Goal: Task Accomplishment & Management: Manage account settings

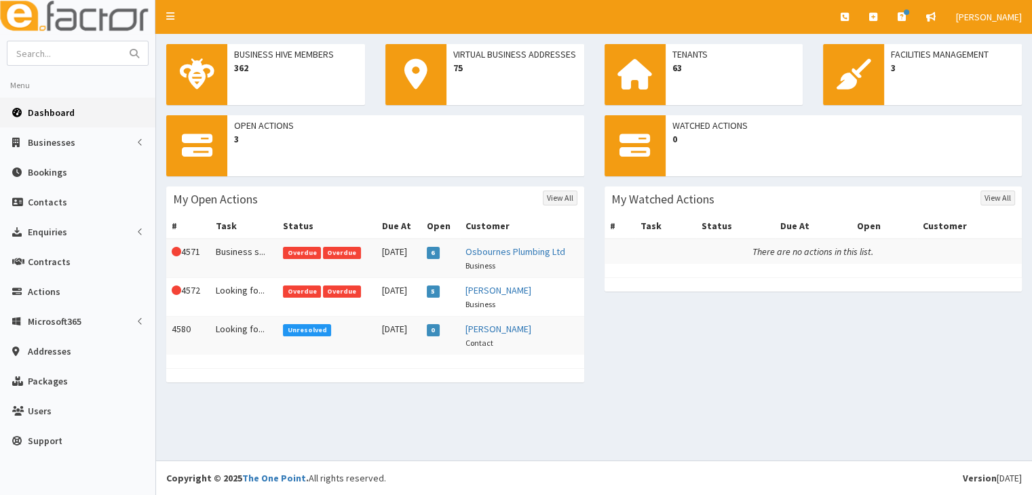
click at [330, 250] on span "Overdue" at bounding box center [342, 253] width 38 height 12
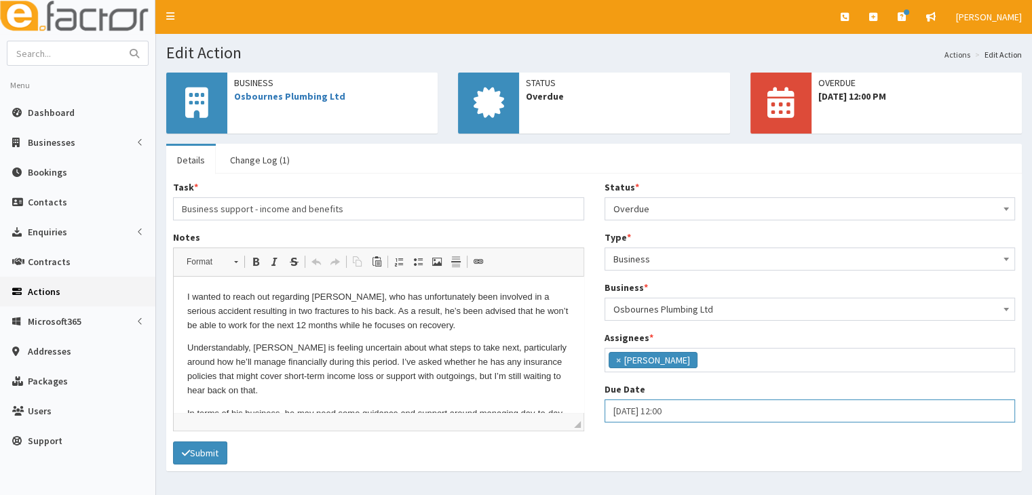
select select "12"
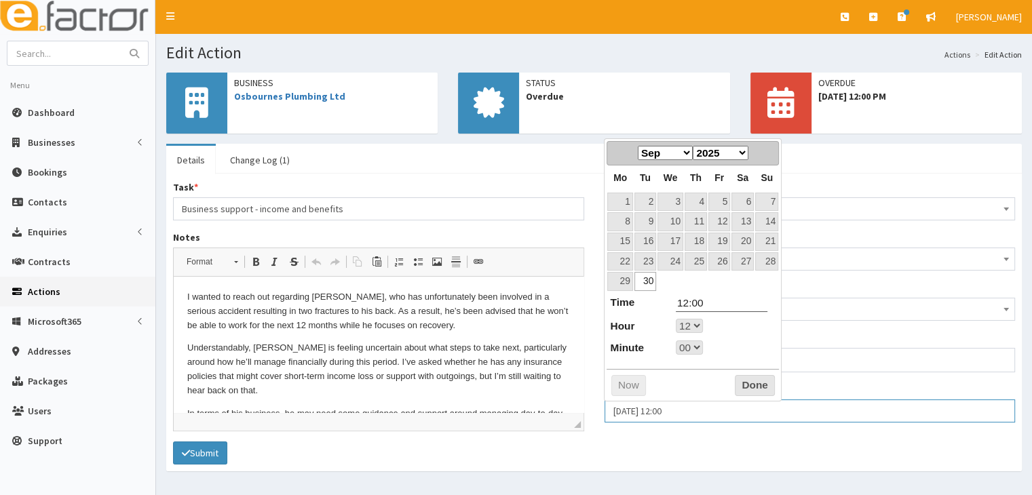
drag, startPoint x: 614, startPoint y: 408, endPoint x: 713, endPoint y: 410, distance: 99.8
click at [713, 410] on input "30-09-2025 12:00" at bounding box center [810, 411] width 411 height 23
click at [688, 153] on select "Jan Feb Mar Apr May Jun Jul Aug Sep Oct Nov Dec" at bounding box center [665, 153] width 55 height 14
select select "12"
click at [698, 204] on link "2" at bounding box center [696, 202] width 22 height 18
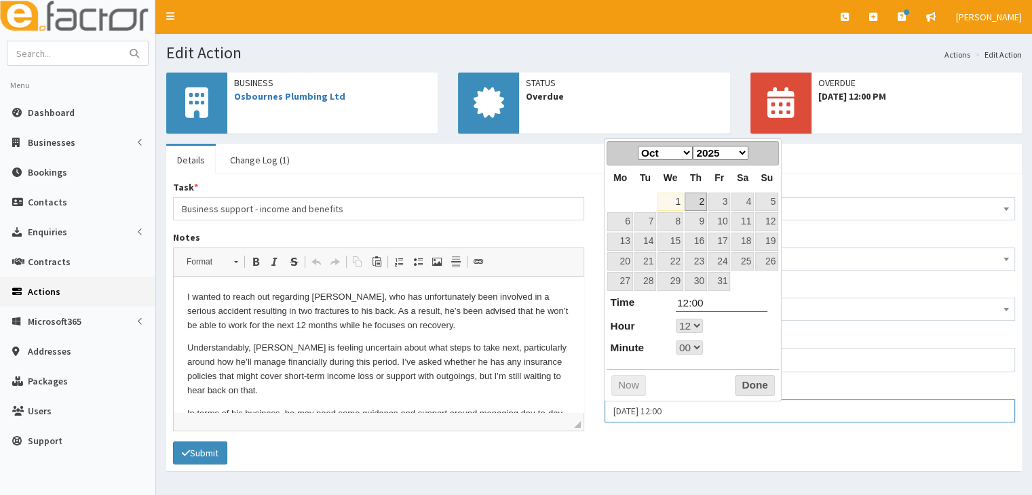
type input "02-10-2025 12:00"
select select "12"
click at [702, 323] on select "00 01 02 03 04 05 06 07 08 09 10 11 12 13 14 15 16 17 18 19 20 21 22 23" at bounding box center [689, 326] width 27 height 14
type input "02-10-2025 17:00"
type input "17:00"
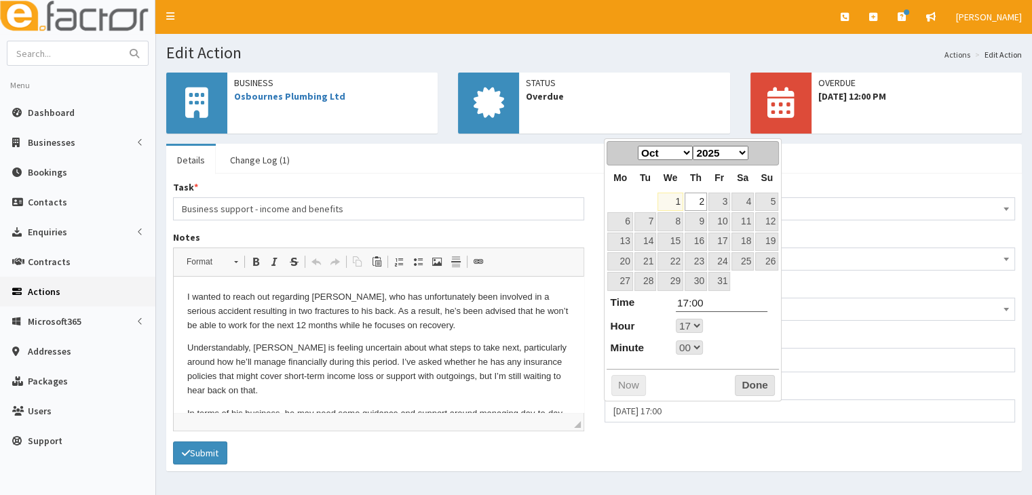
select select "17"
click at [747, 384] on button "Done" at bounding box center [755, 386] width 40 height 22
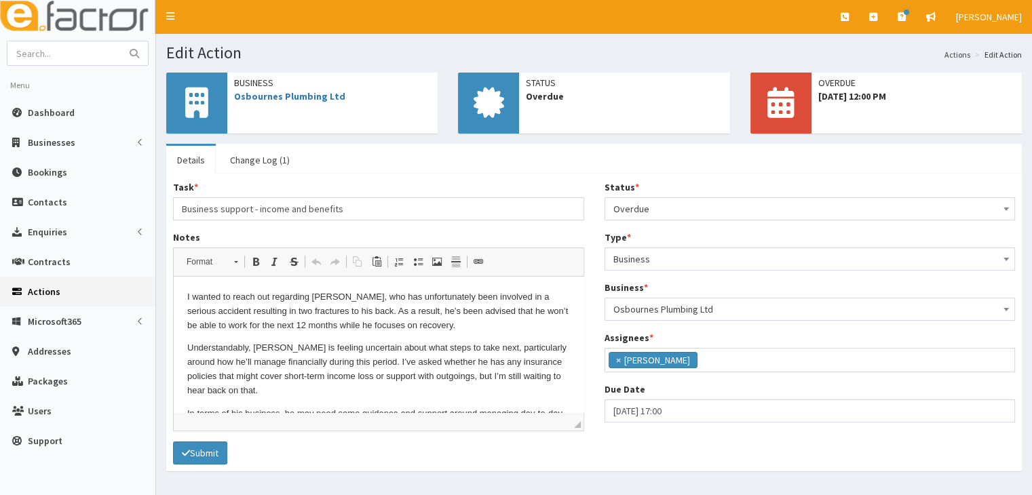
click at [1007, 209] on b at bounding box center [1006, 209] width 5 height 3
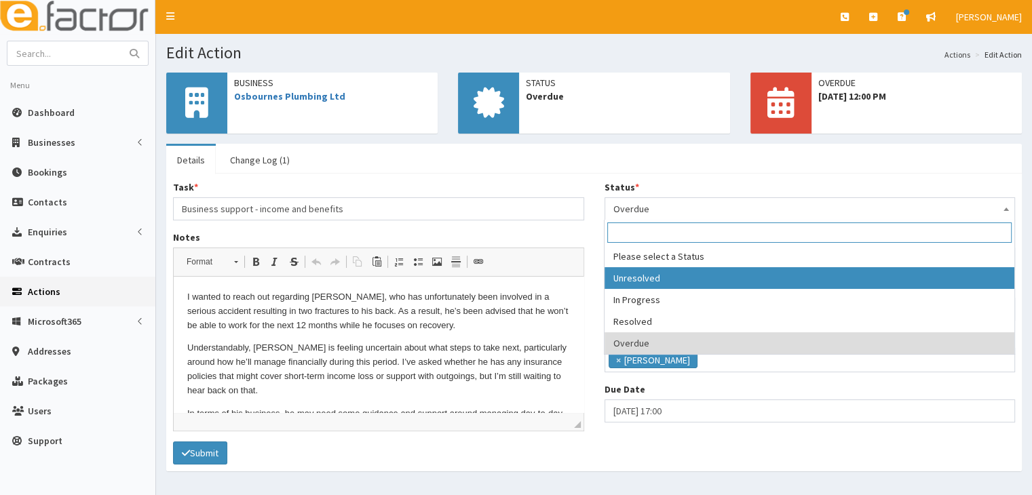
select select "1"
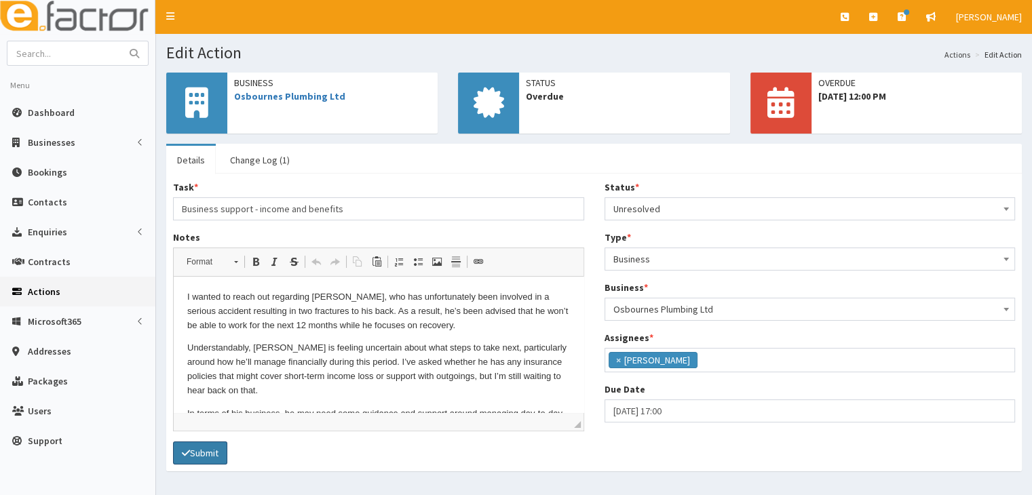
click at [206, 451] on button "Submit" at bounding box center [200, 453] width 54 height 23
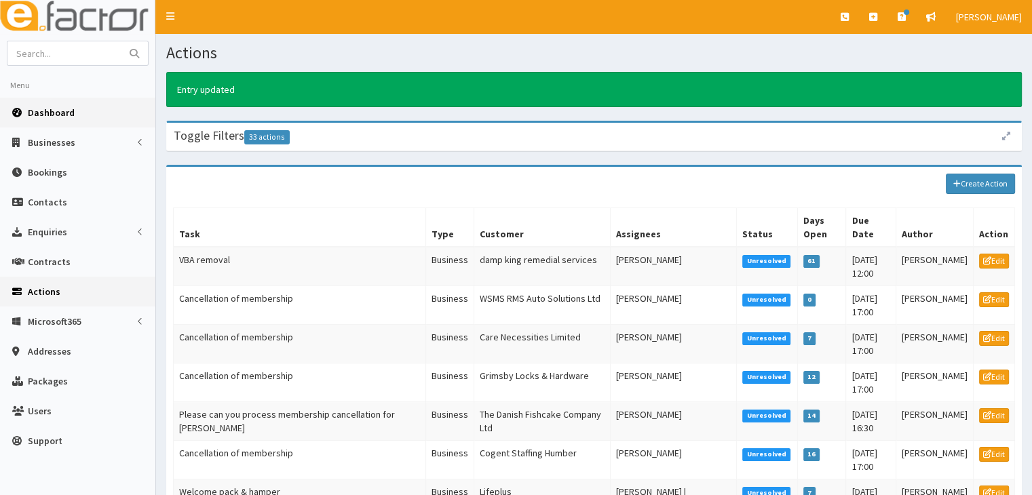
click at [50, 113] on span "Dashboard" at bounding box center [51, 113] width 47 height 12
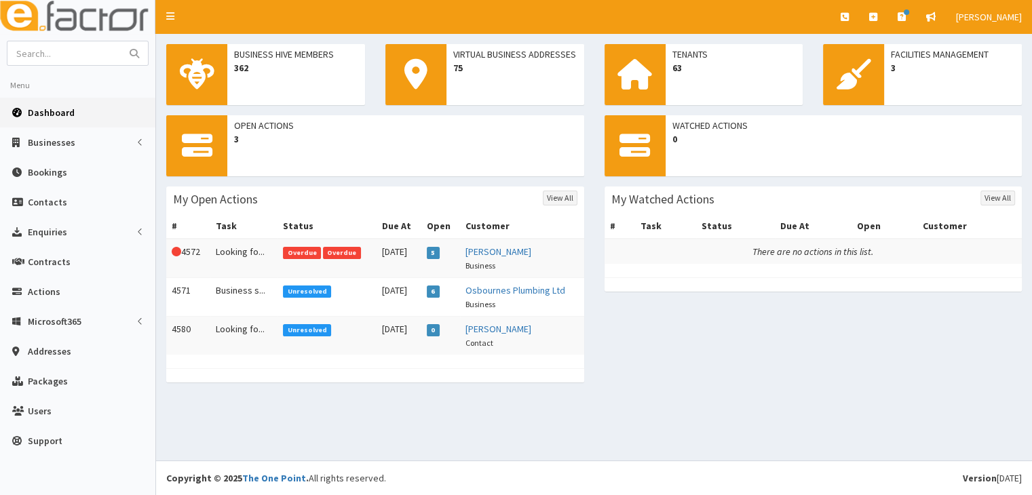
click at [324, 254] on span "Overdue" at bounding box center [342, 253] width 38 height 12
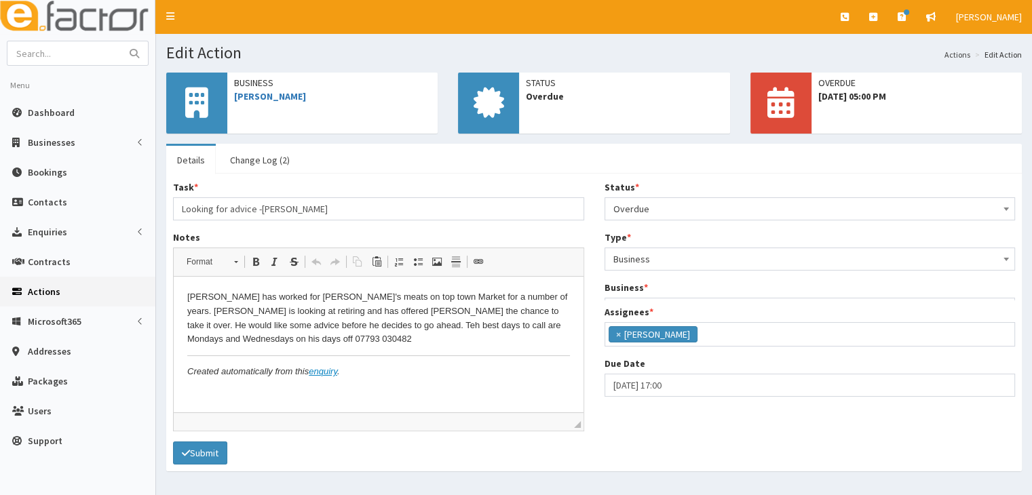
scroll to position [33, 0]
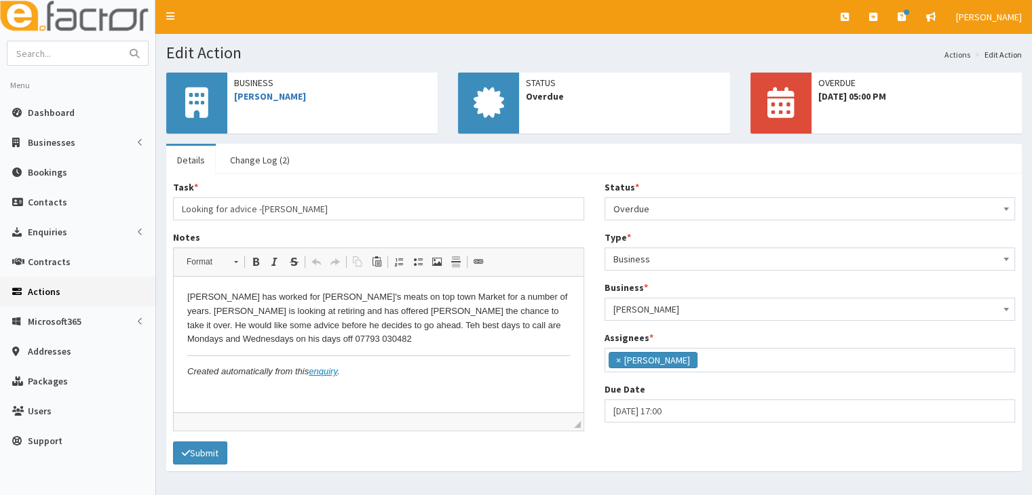
click at [1004, 210] on b at bounding box center [1006, 209] width 5 height 3
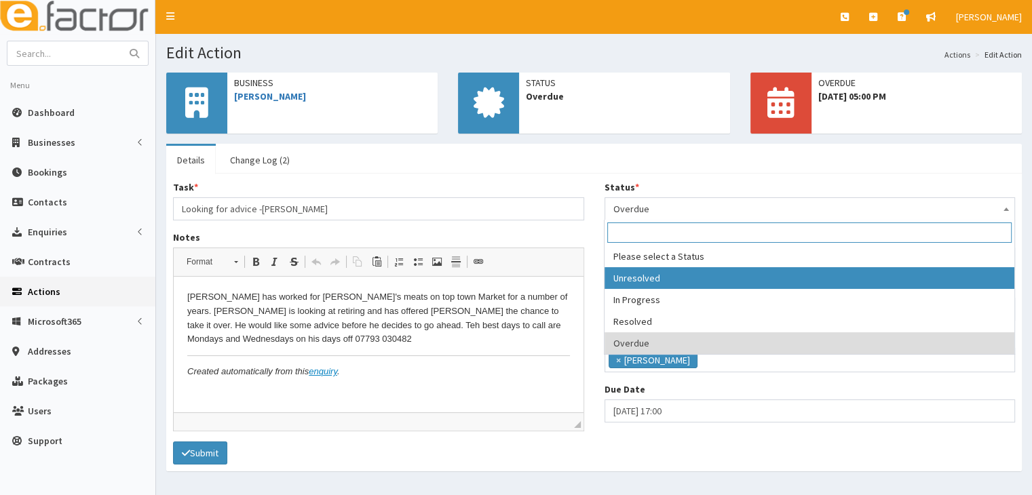
select select "1"
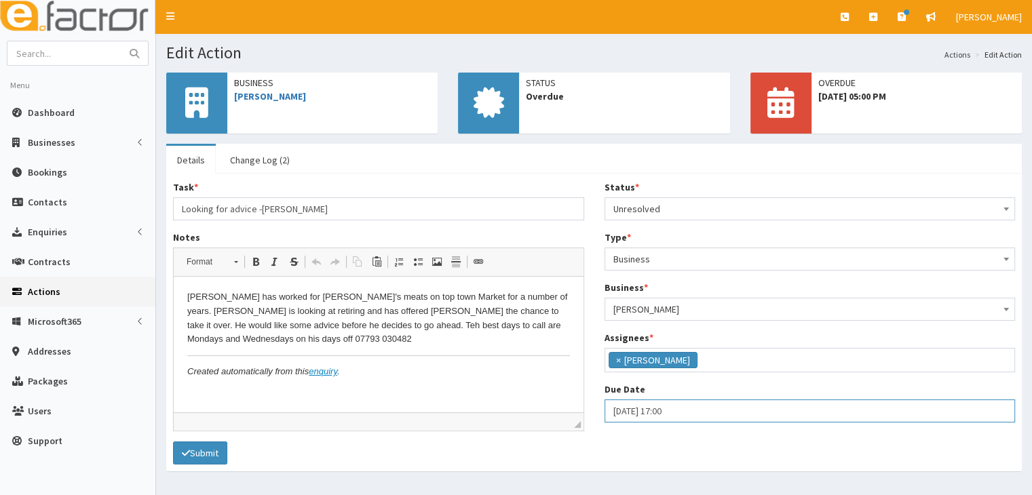
click at [610, 405] on input "[DATE] 17:00" at bounding box center [810, 411] width 411 height 23
select select "17"
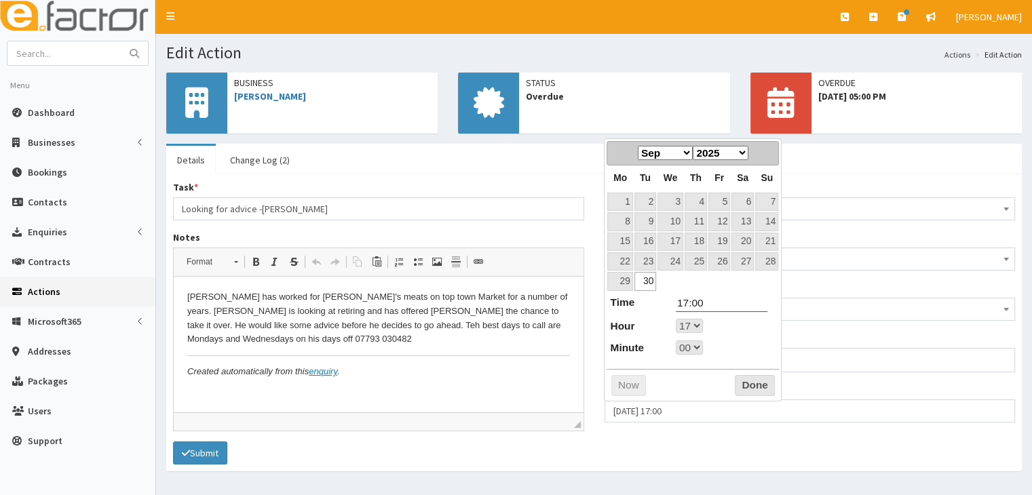
click at [690, 154] on select "Jan Feb Mar Apr May Jun [DATE] Aug Sep Oct Nov Dec" at bounding box center [665, 153] width 55 height 14
select select "17"
click at [700, 200] on link "2" at bounding box center [696, 202] width 22 height 18
select select "17"
type input "02-10-2025 17:00"
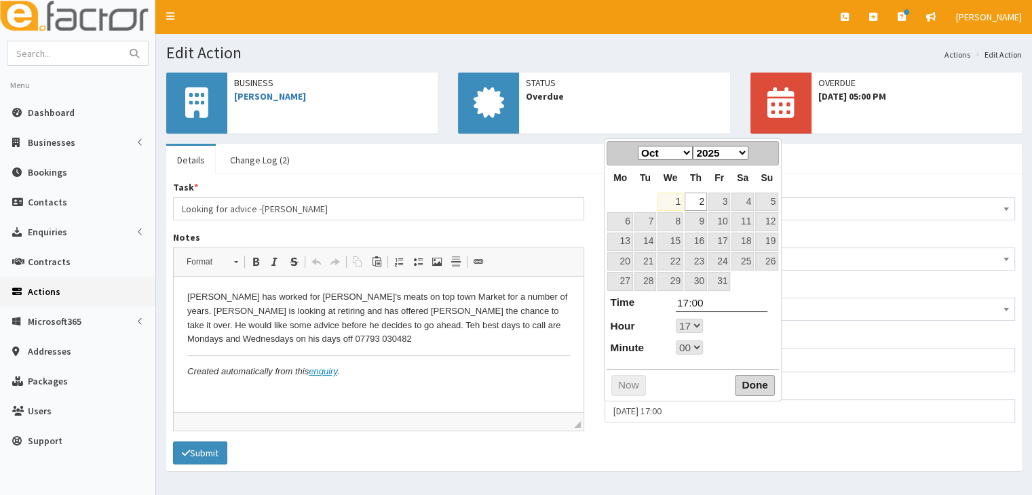
click at [746, 386] on button "Done" at bounding box center [755, 386] width 40 height 22
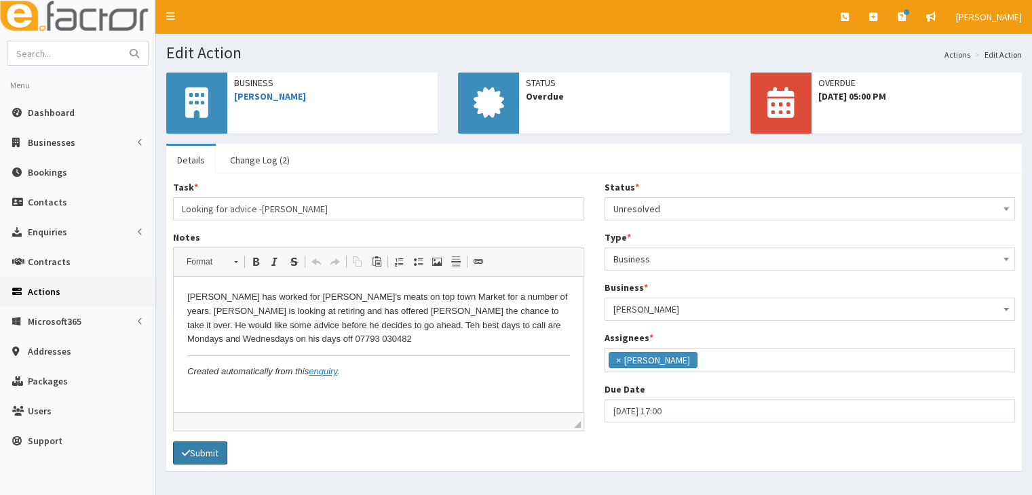
click at [211, 449] on button "Submit" at bounding box center [200, 453] width 54 height 23
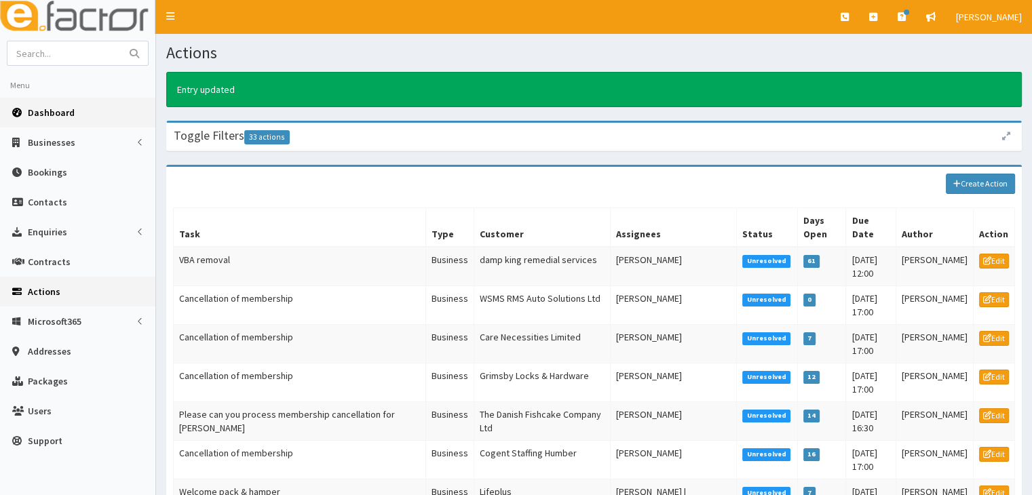
click at [55, 109] on span "Dashboard" at bounding box center [51, 113] width 47 height 12
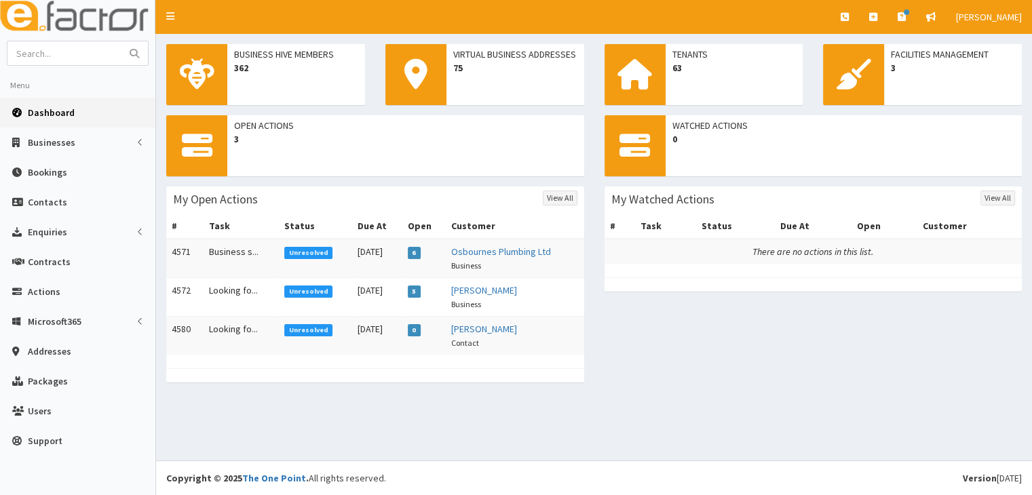
click at [284, 335] on span "Unresolved" at bounding box center [308, 330] width 48 height 12
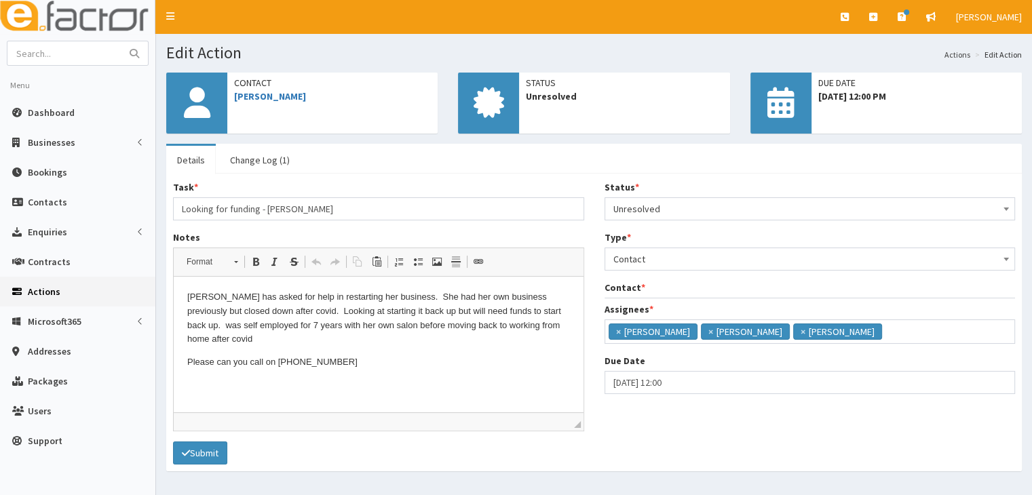
scroll to position [8, 0]
